Goal: Task Accomplishment & Management: Complete application form

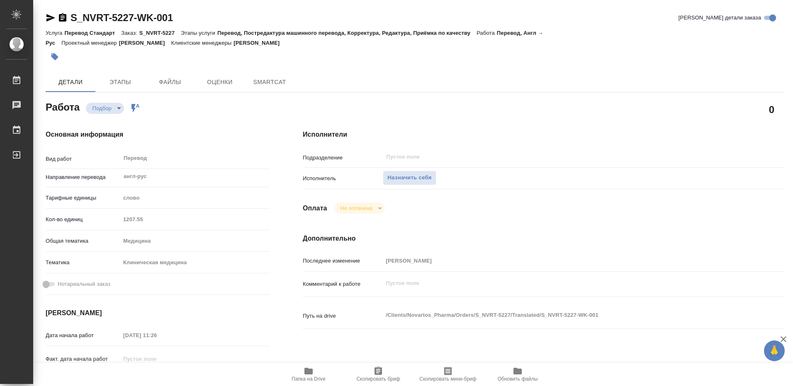
type textarea "x"
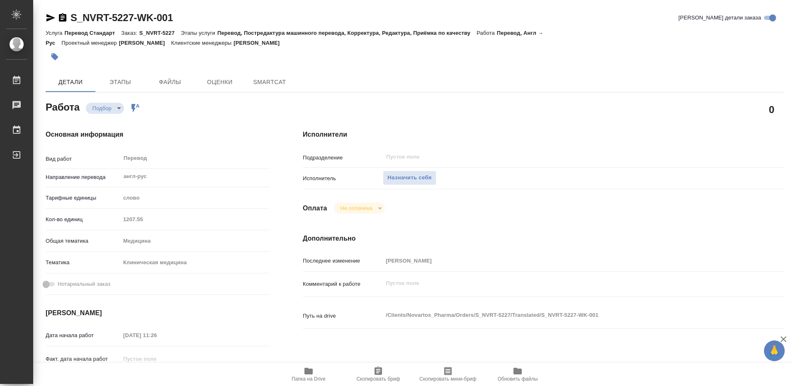
type textarea "x"
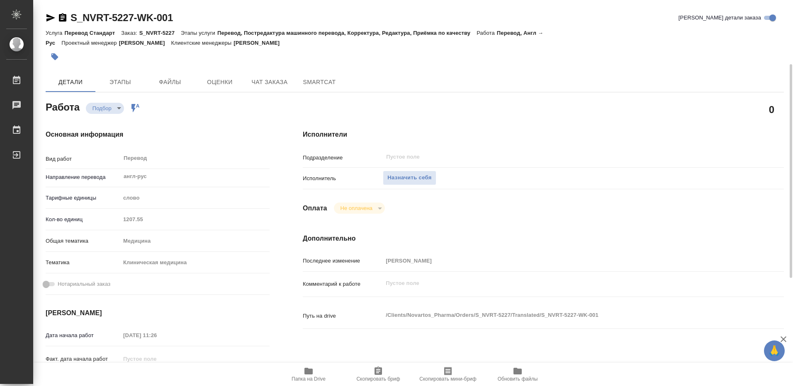
scroll to position [83, 0]
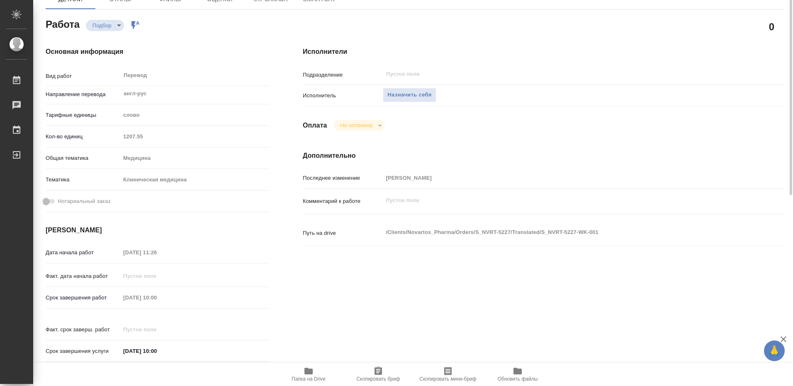
type textarea "x"
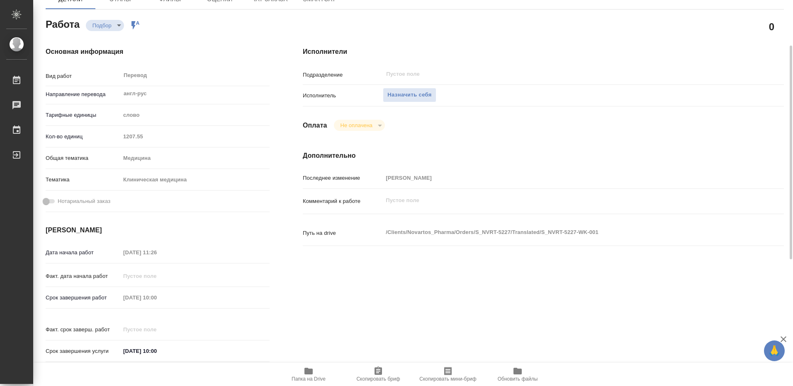
type textarea "x"
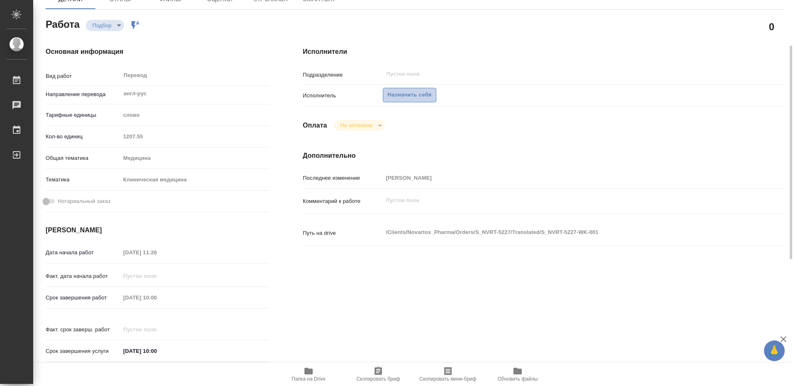
click at [404, 90] on span "Назначить себя" at bounding box center [409, 95] width 44 height 10
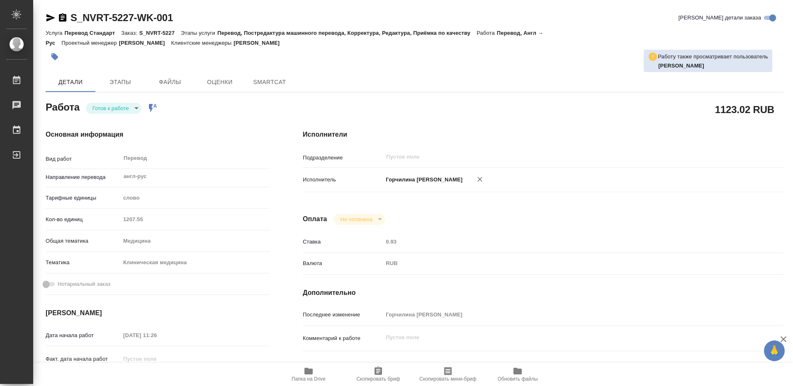
type textarea "x"
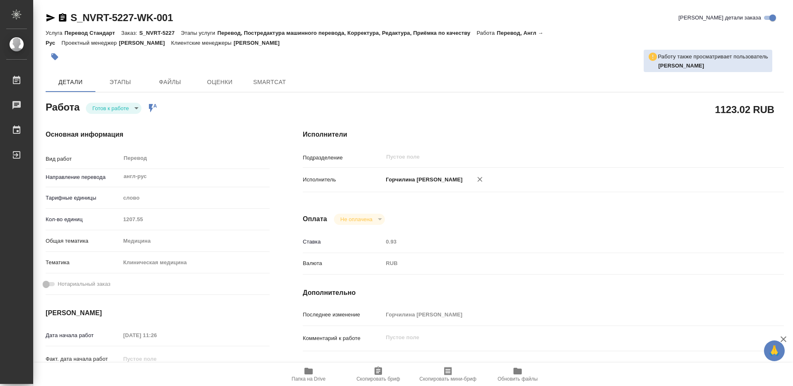
type textarea "x"
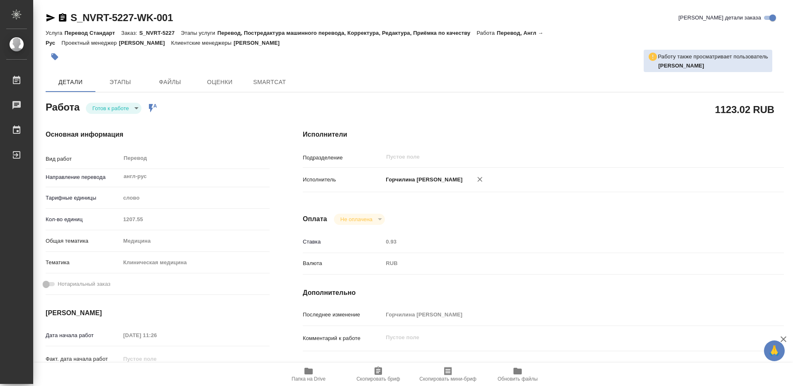
type textarea "x"
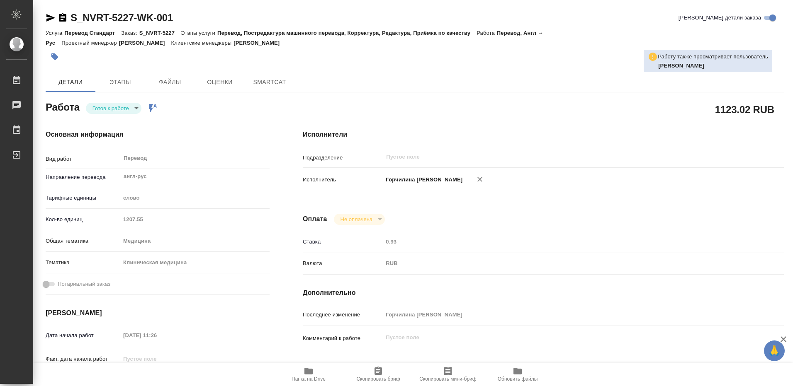
type textarea "x"
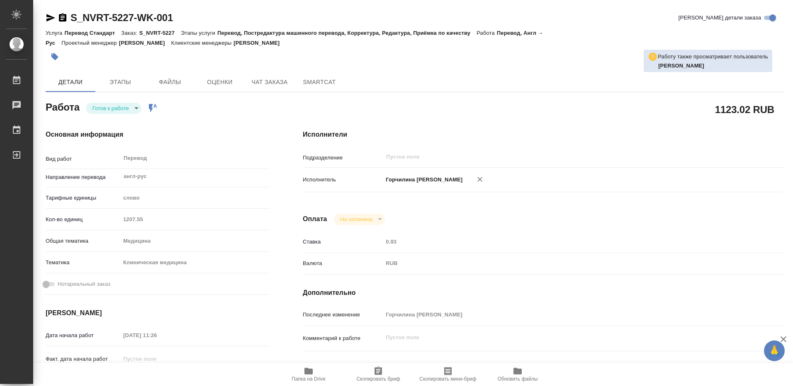
type textarea "x"
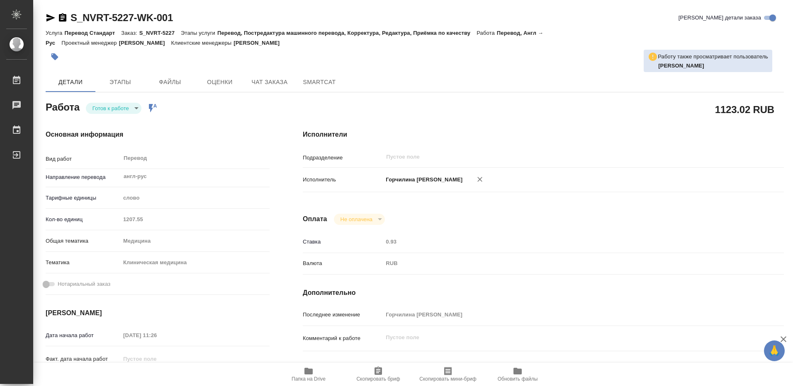
type textarea "x"
